Goal: Task Accomplishment & Management: Use online tool/utility

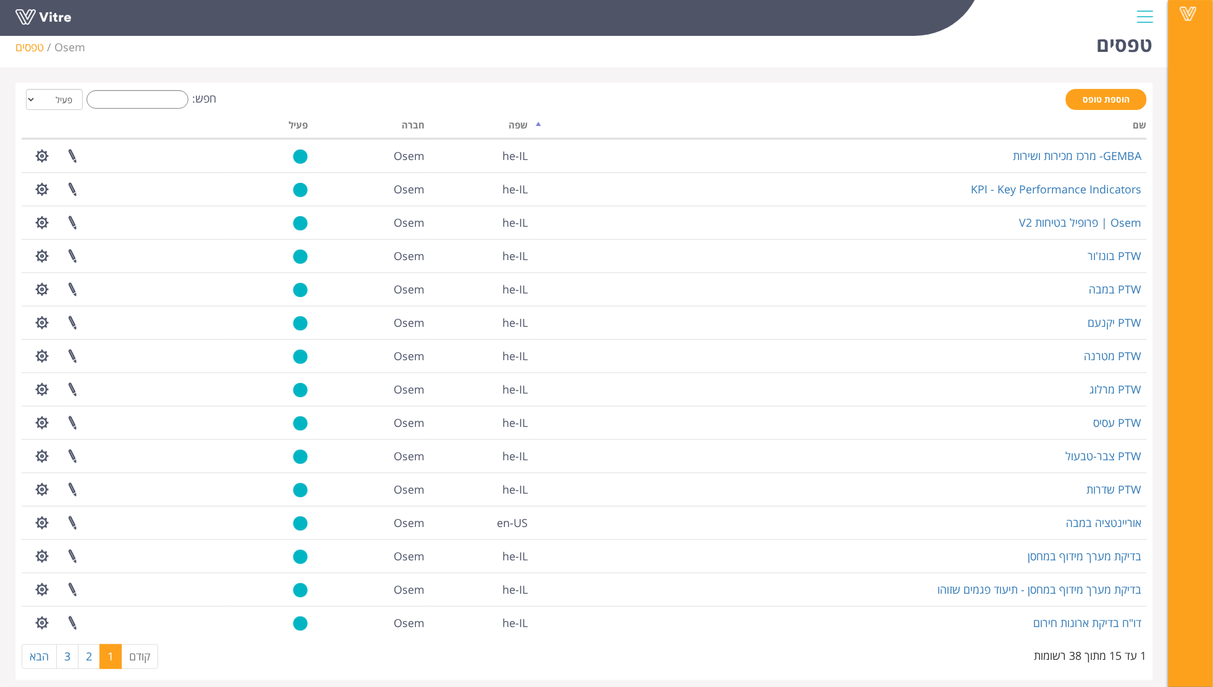
scroll to position [24, 0]
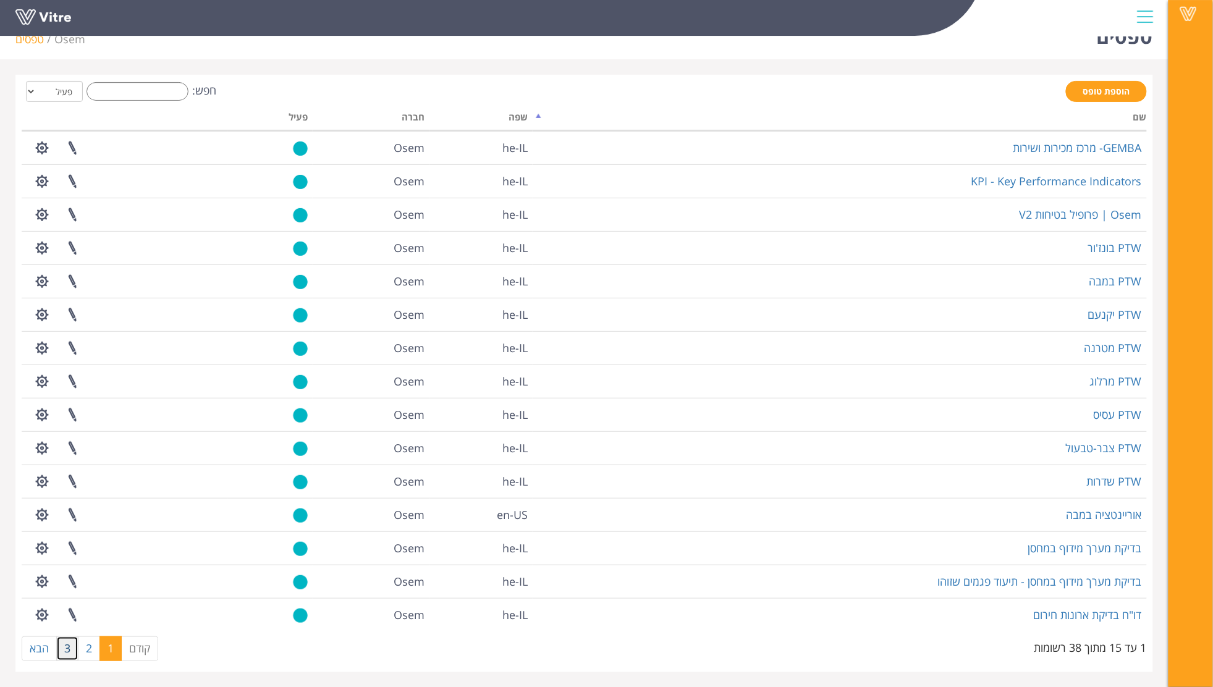
click at [67, 646] on link "3" at bounding box center [67, 648] width 22 height 25
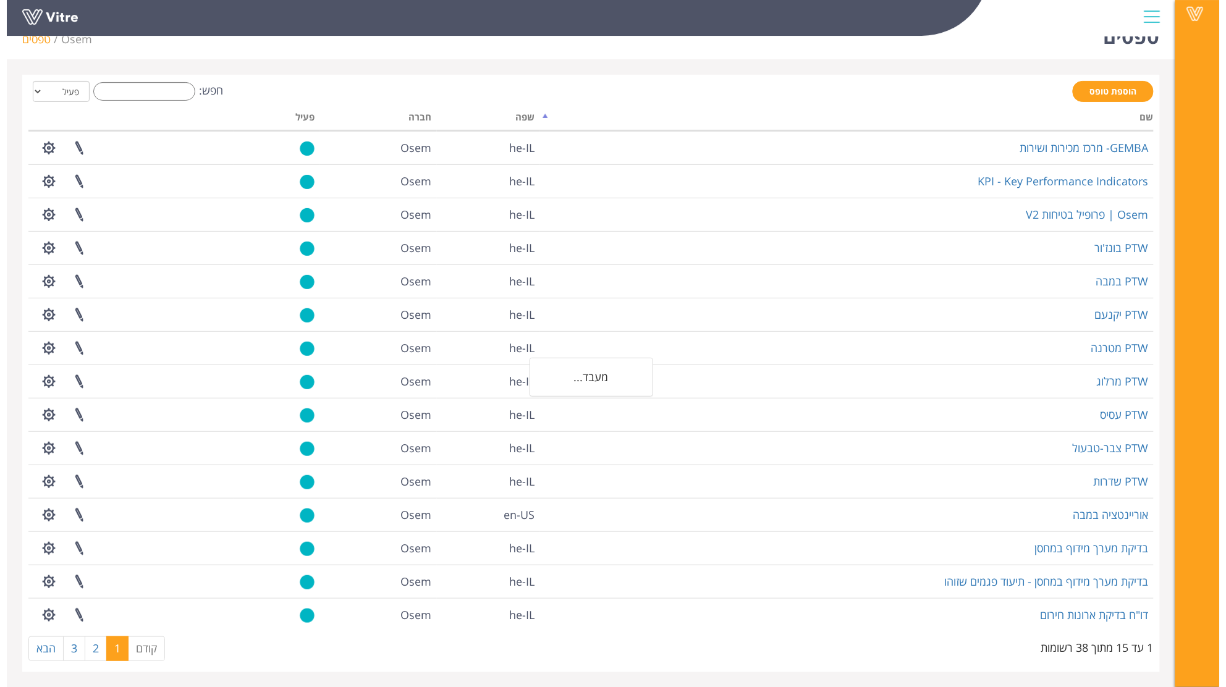
scroll to position [0, 0]
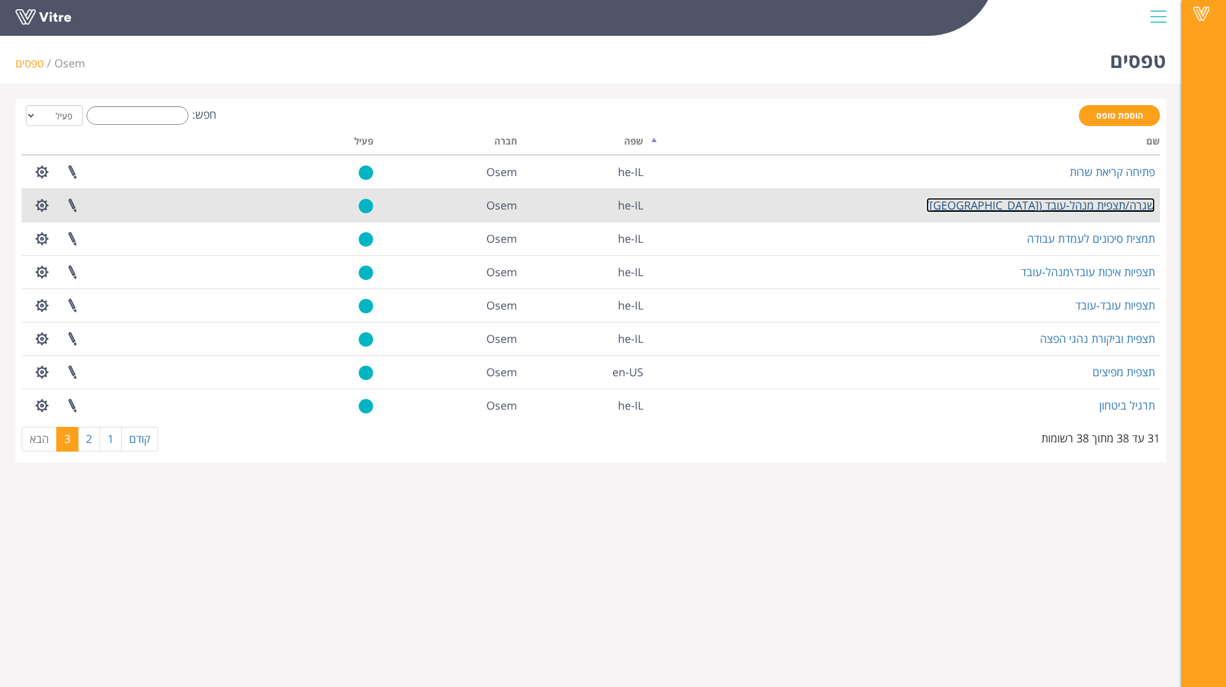
click at [1066, 206] on link "שגרה/תצפית מנהל-עובד (Gemba)" at bounding box center [1040, 205] width 229 height 15
click at [1072, 198] on link "שגרה/תצפית מנהל-עובד (Gemba)" at bounding box center [1040, 205] width 229 height 15
click at [1107, 204] on link "שגרה/תצפית מנהל-עובד (Gemba)" at bounding box center [1040, 205] width 229 height 15
click at [1041, 201] on link "שגרה/תצפית מנהל-עובד (Gemba)" at bounding box center [1040, 205] width 229 height 15
click at [1135, 206] on link "שגרה/תצפית מנהל-עובד (Gemba)" at bounding box center [1040, 205] width 229 height 15
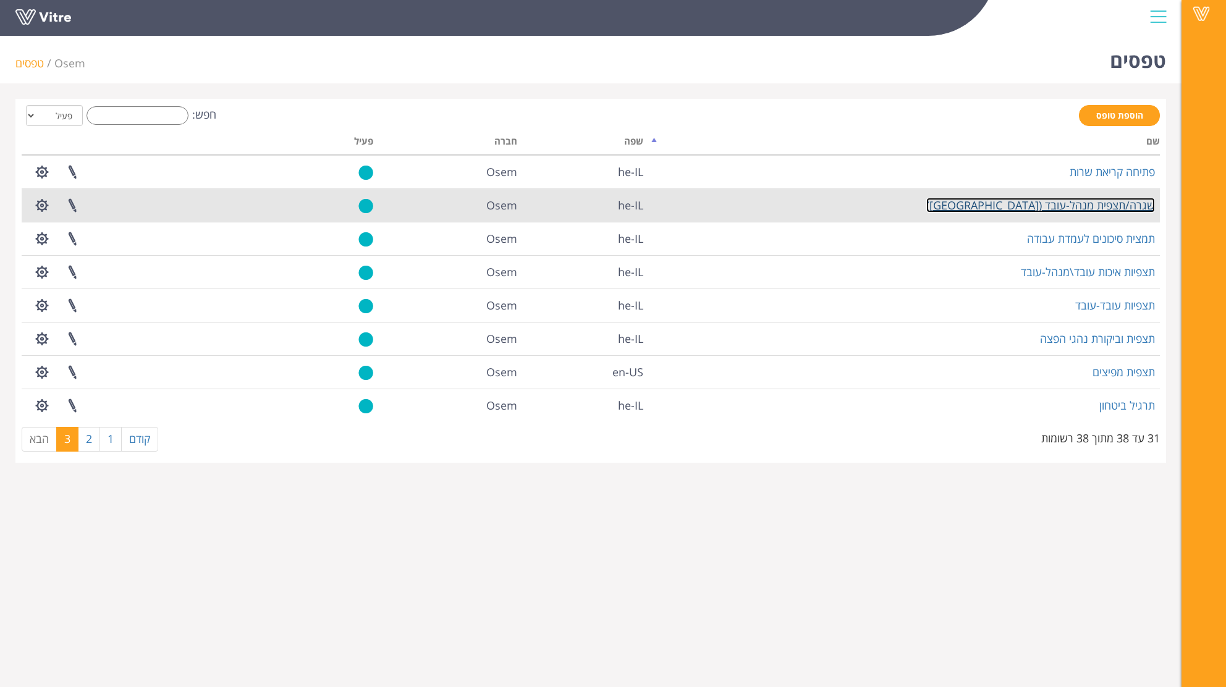
click at [1095, 206] on link "שגרה/תצפית מנהל-עובד (Gemba)" at bounding box center [1040, 205] width 229 height 15
click at [1102, 198] on link "שגרה/תצפית מנהל-עובד (Gemba)" at bounding box center [1040, 205] width 229 height 15
click at [1116, 201] on link "שגרה/תצפית מנהל-עובד (Gemba)" at bounding box center [1040, 205] width 229 height 15
click at [1121, 204] on link "שגרה/תצפית מנהל-עובד (Gemba)" at bounding box center [1040, 205] width 229 height 15
click at [1056, 203] on link "שגרה/תצפית מנהל-עובד (Gemba)" at bounding box center [1040, 205] width 229 height 15
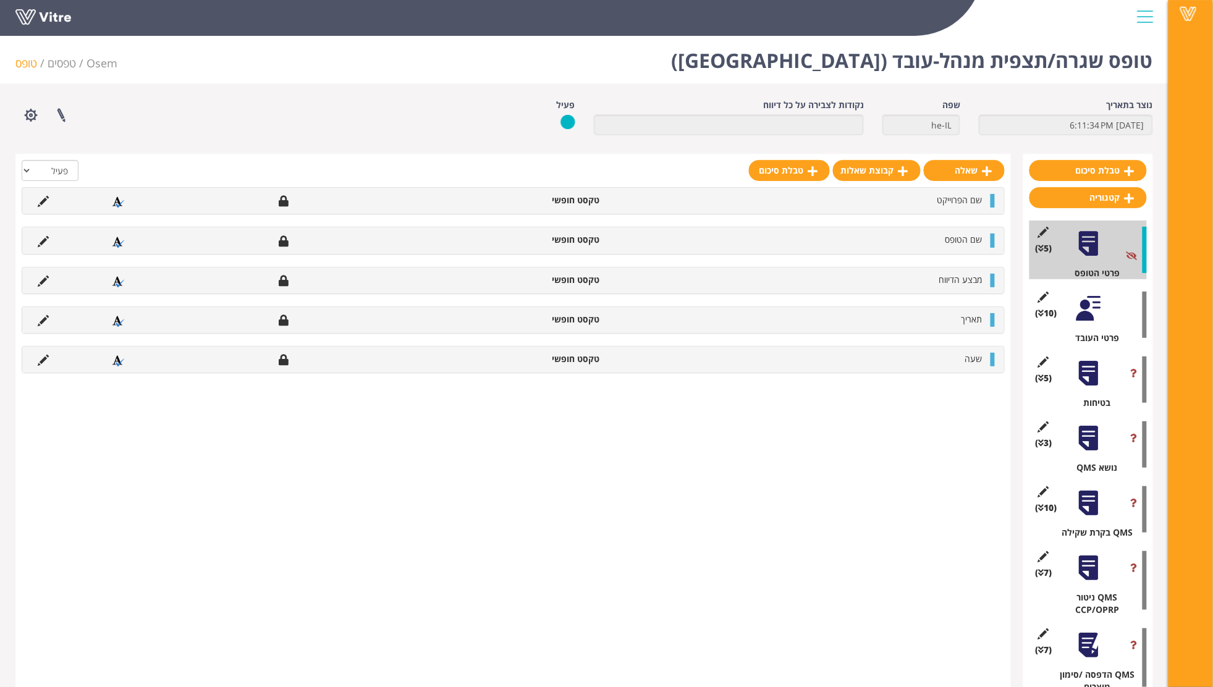
click at [1090, 326] on div "(10 ) פרטי העובד" at bounding box center [1087, 314] width 117 height 59
click at [1089, 303] on div at bounding box center [1088, 309] width 28 height 28
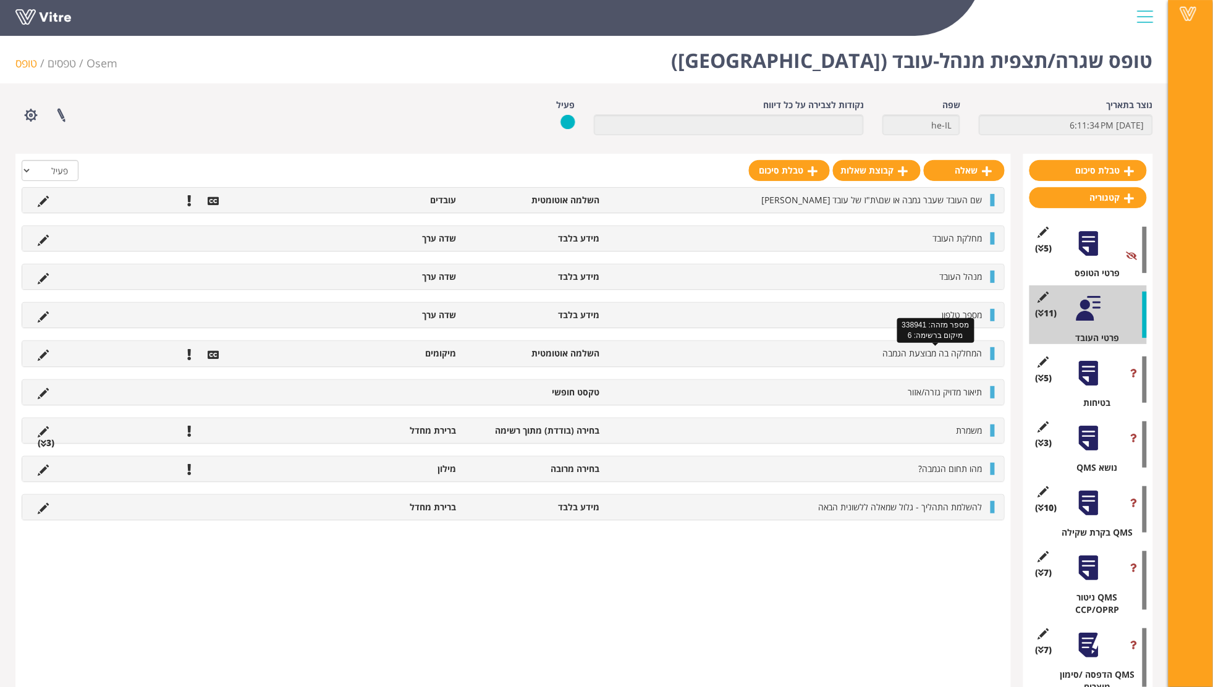
click at [944, 351] on span "המחלקה בה מבוצעת הגמבה" at bounding box center [932, 353] width 99 height 12
click at [439, 352] on li "מיקומים" at bounding box center [390, 353] width 143 height 12
click at [41, 357] on icon at bounding box center [43, 355] width 11 height 11
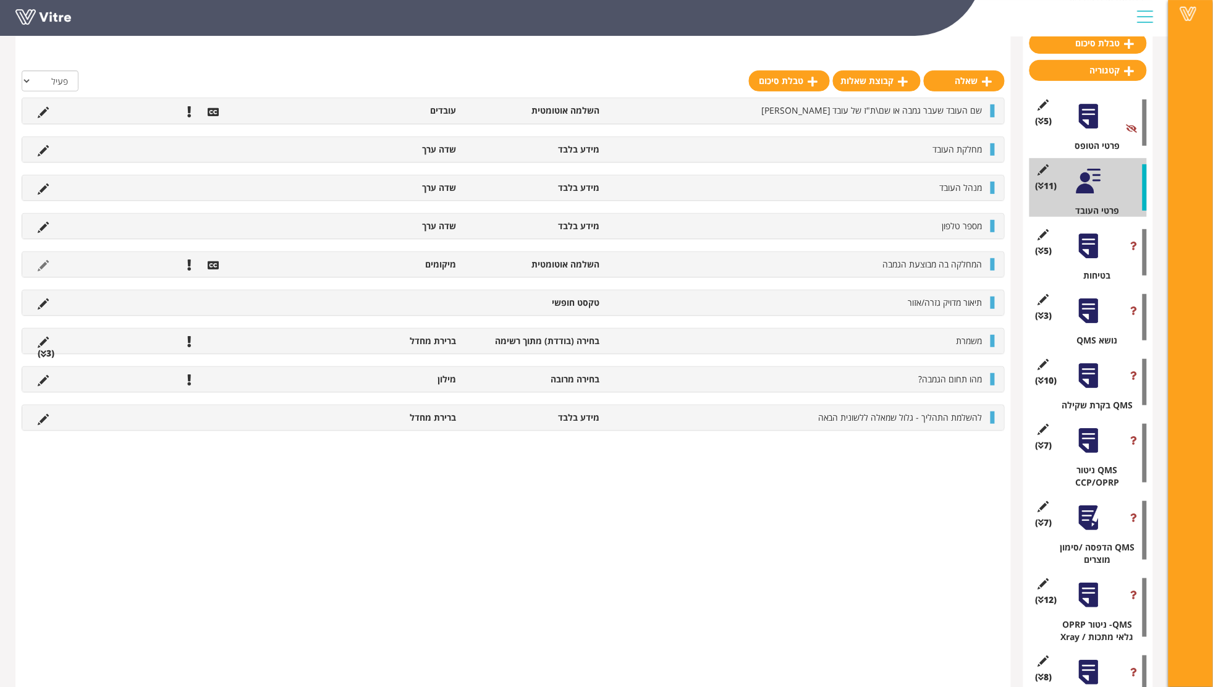
scroll to position [164, 0]
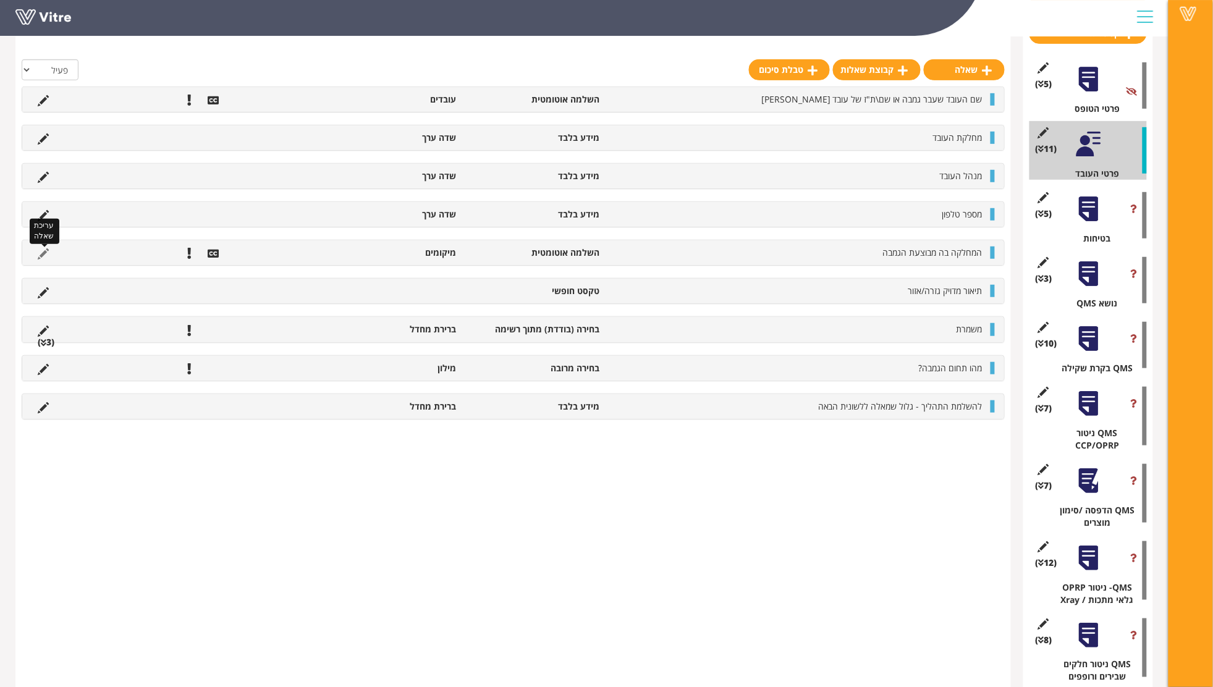
click at [38, 256] on icon at bounding box center [43, 253] width 11 height 11
click at [438, 249] on li "מיקומים" at bounding box center [390, 252] width 143 height 12
click at [42, 255] on icon at bounding box center [43, 253] width 11 height 11
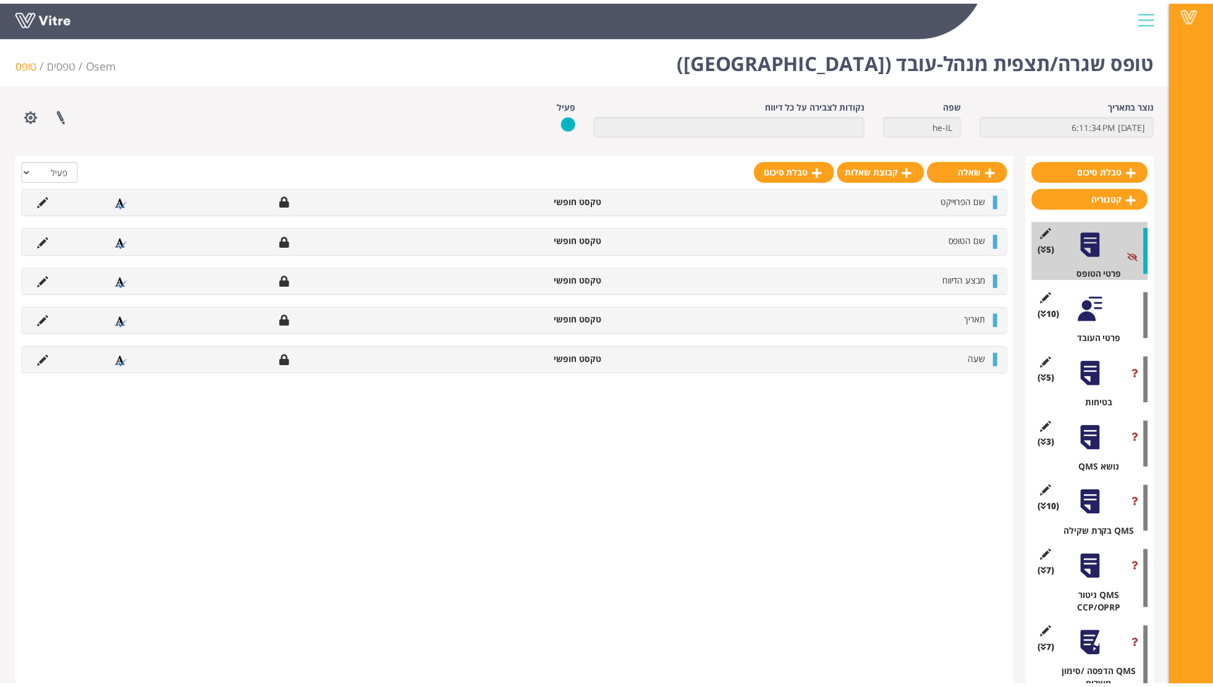
scroll to position [164, 0]
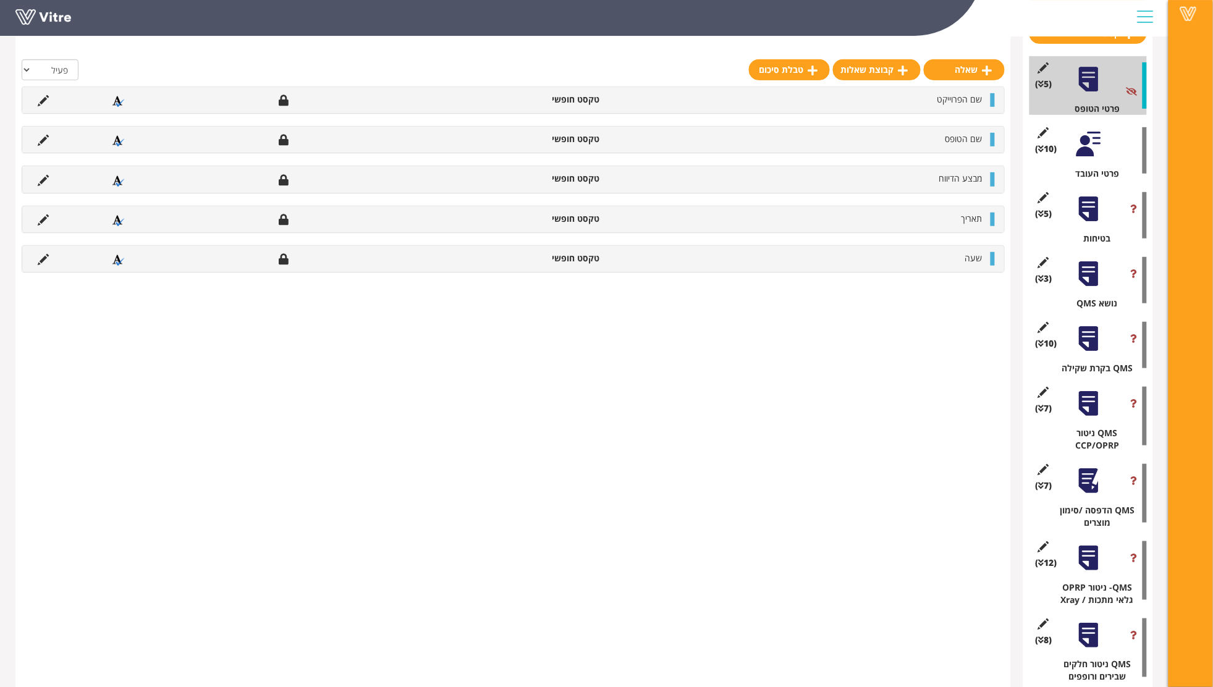
click at [1078, 124] on div "(10 ) פרטי העובד" at bounding box center [1087, 150] width 117 height 59
click at [1088, 146] on div at bounding box center [1088, 144] width 28 height 28
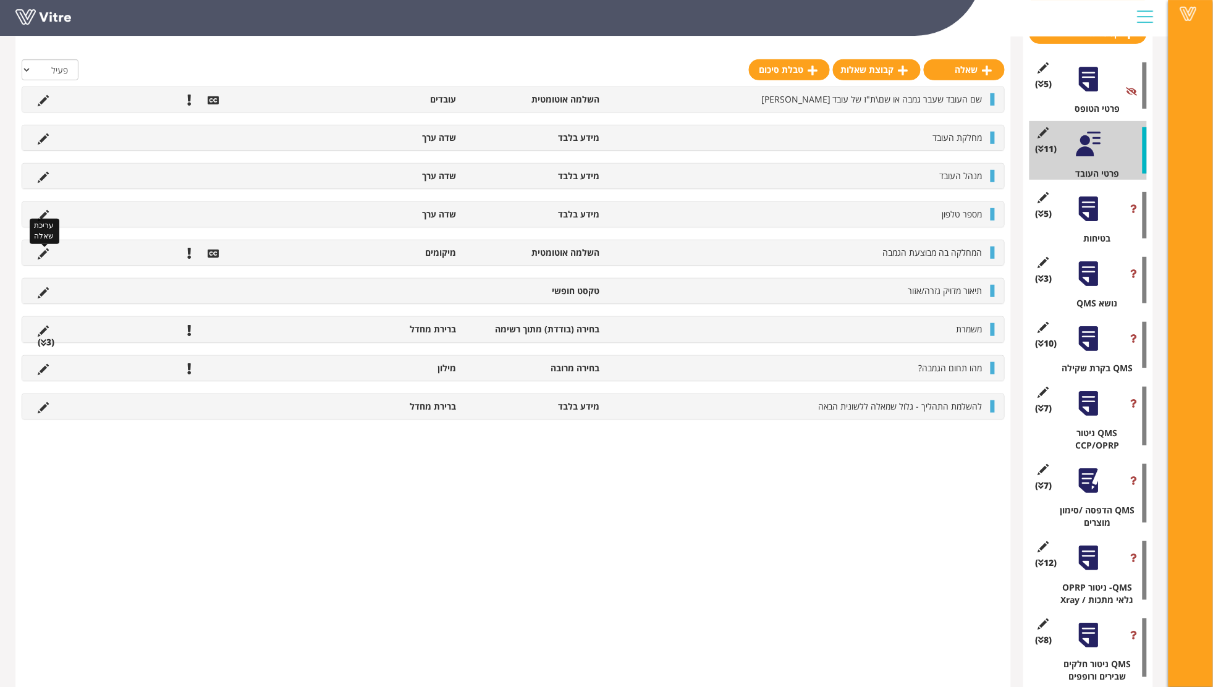
click at [43, 257] on icon at bounding box center [43, 253] width 11 height 11
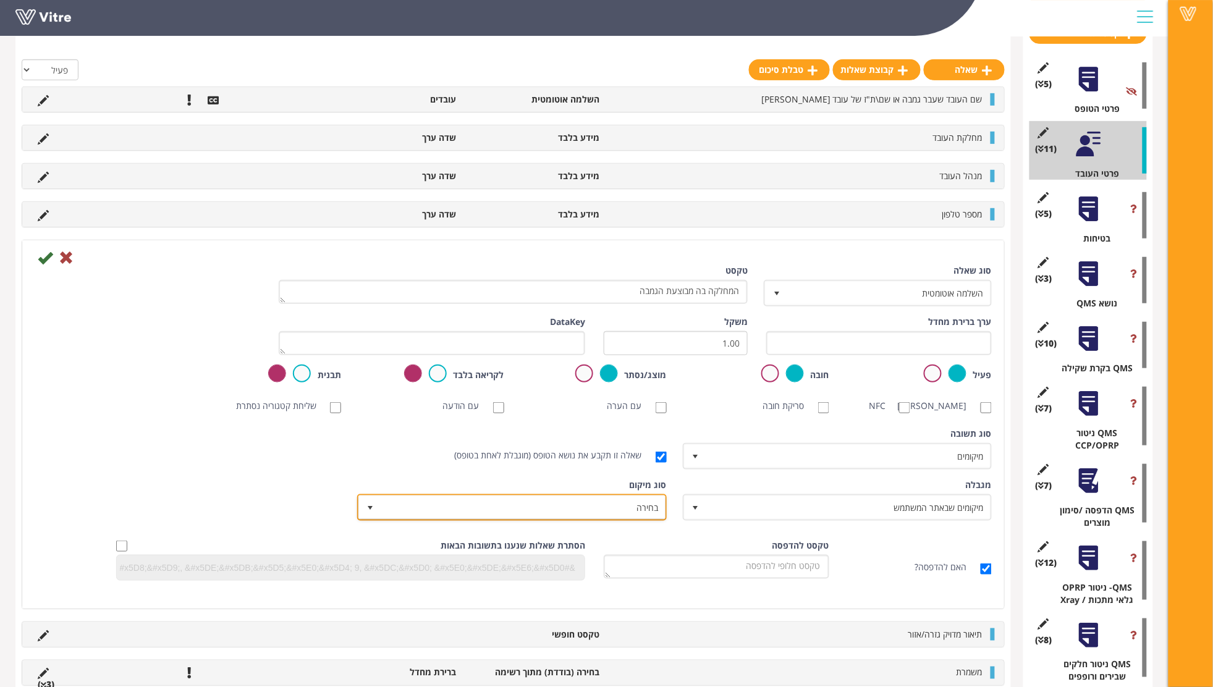
click at [621, 516] on span "בחירה" at bounding box center [523, 507] width 284 height 22
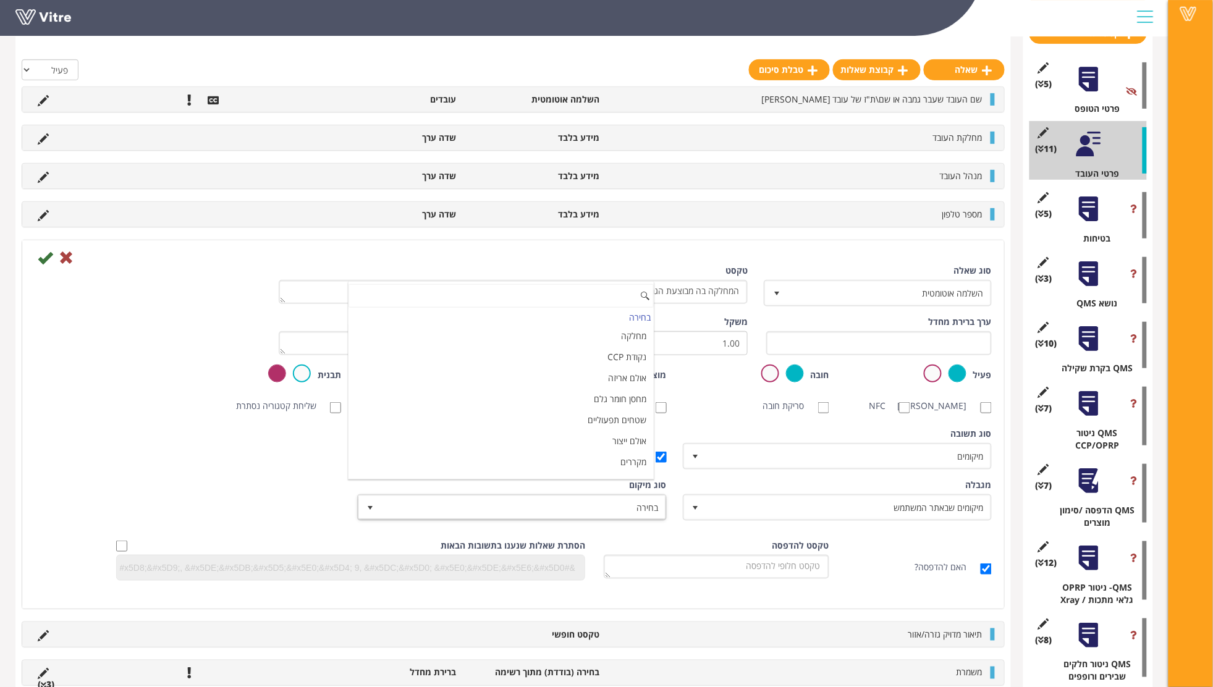
click at [177, 490] on div "מגבלה מיקומים שבאתר המשתמש 3 מגבלה כל סוג ציוד 0 מגבלה כל עובד בחברה 0 מגבלה כל…" at bounding box center [512, 504] width 975 height 51
